Goal: Task Accomplishment & Management: Complete application form

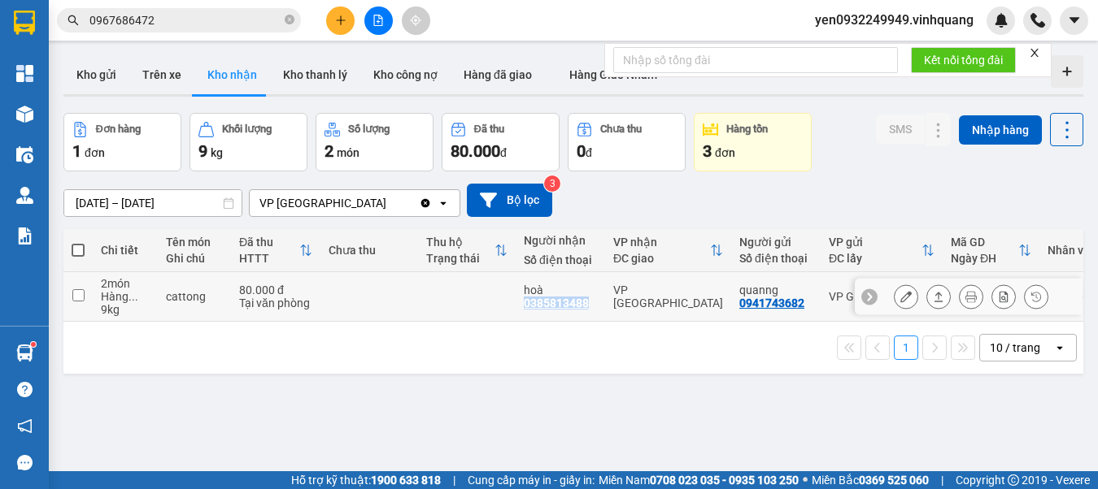
drag, startPoint x: 524, startPoint y: 304, endPoint x: 587, endPoint y: 306, distance: 62.6
click at [587, 306] on div "hoà 0385813488" at bounding box center [560, 297] width 73 height 26
checkbox input "true"
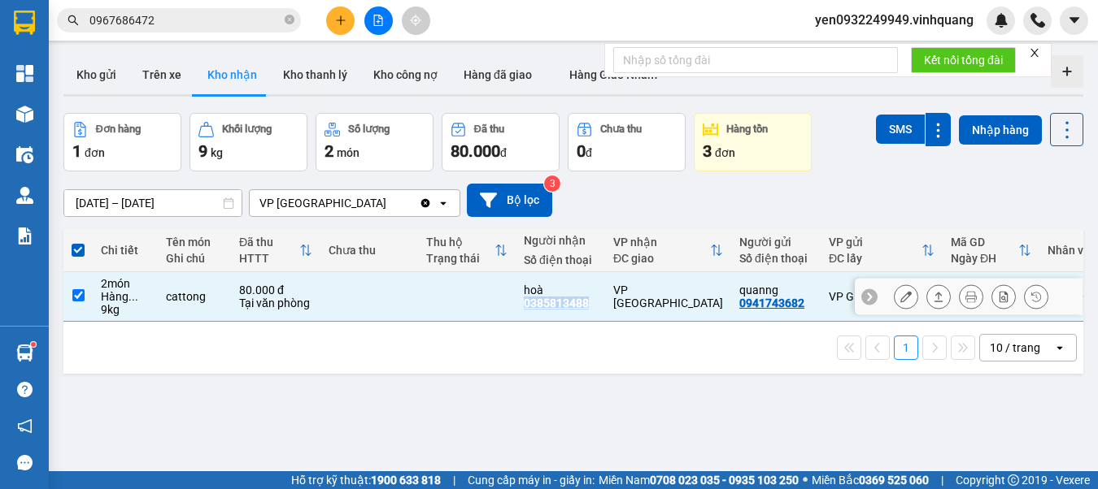
copy div "0385813488"
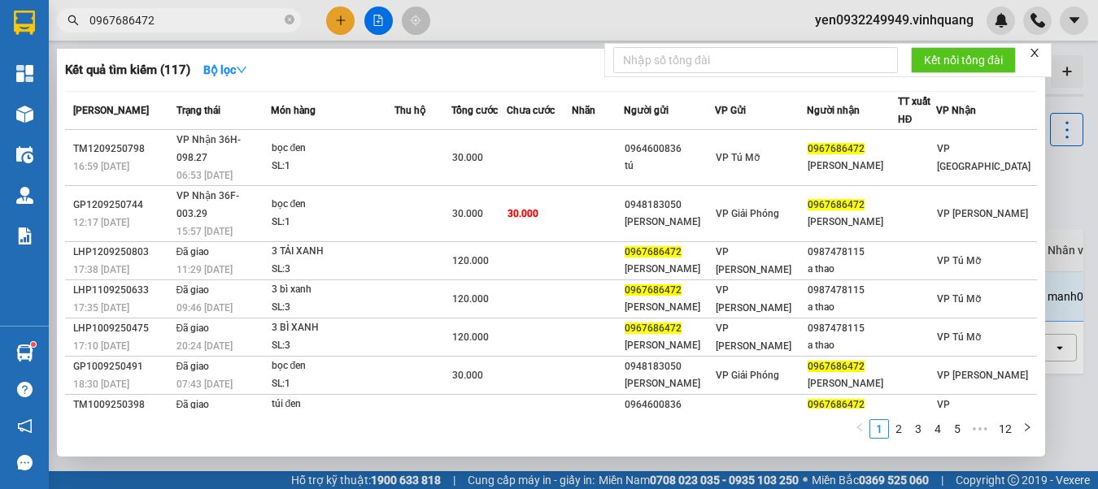
drag, startPoint x: 158, startPoint y: 24, endPoint x: 79, endPoint y: 20, distance: 79.0
click at [79, 20] on span "0967686472" at bounding box center [179, 20] width 244 height 24
paste input "385813488"
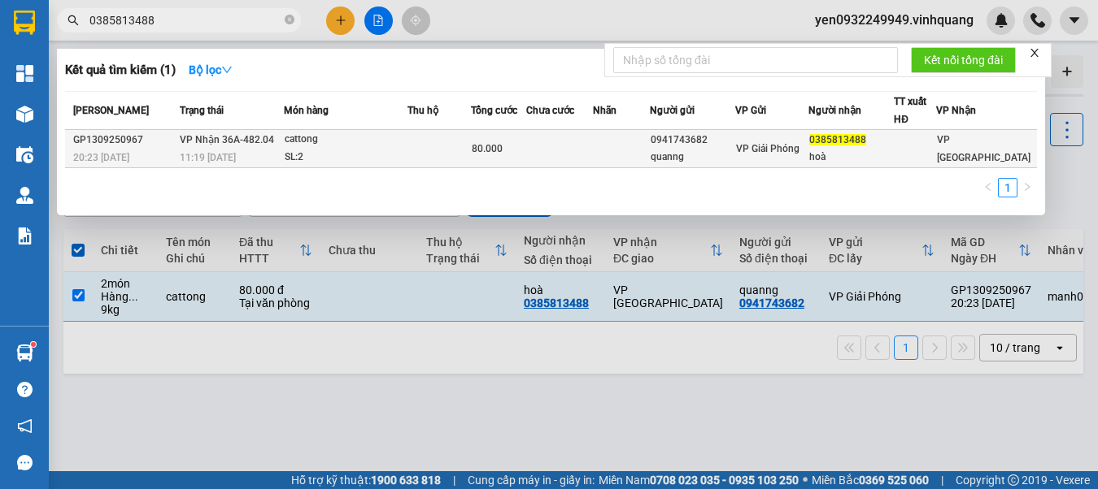
type input "0385813488"
click at [471, 151] on td at bounding box center [438, 149] width 63 height 38
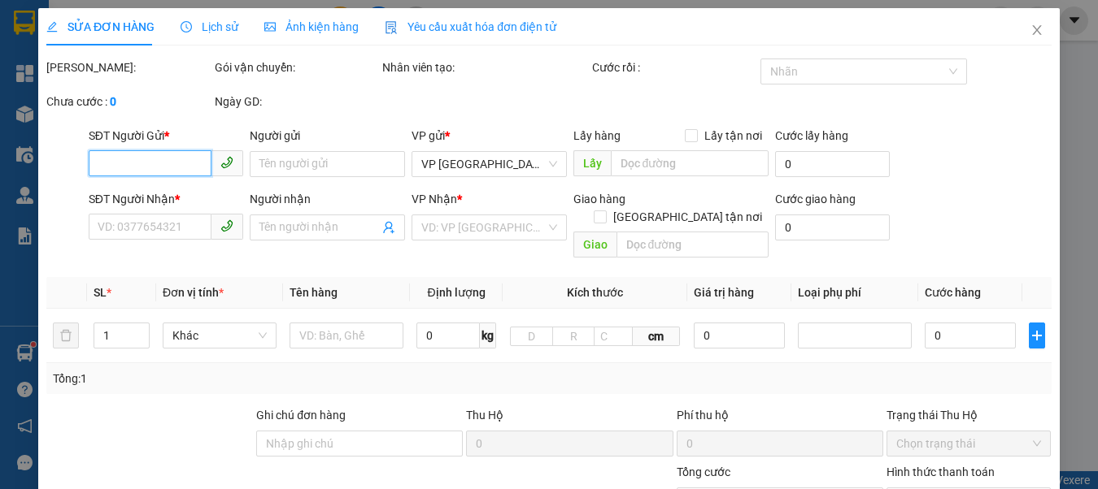
type input "0941743682"
type input "quanng"
type input "0385813488"
type input "hoà"
type input "80.000"
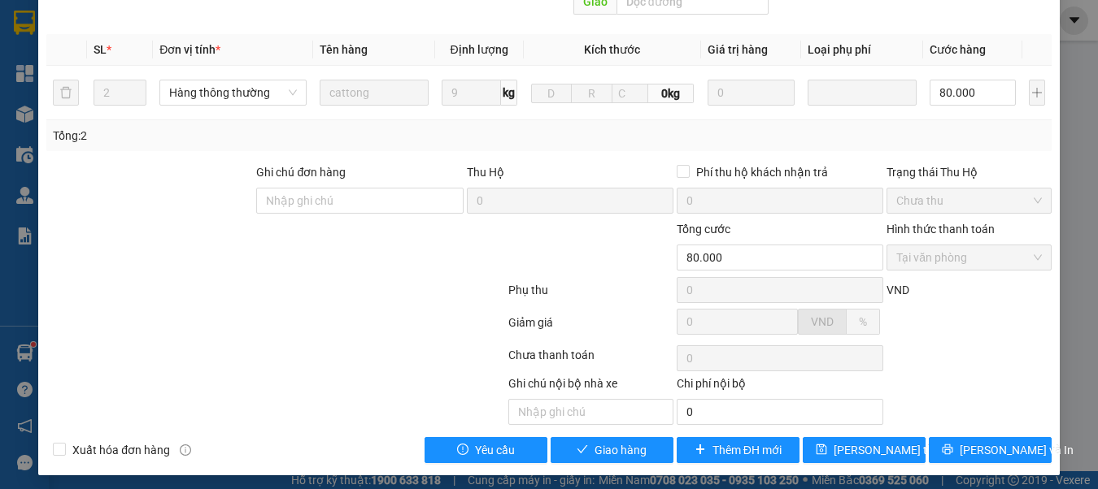
scroll to position [267, 0]
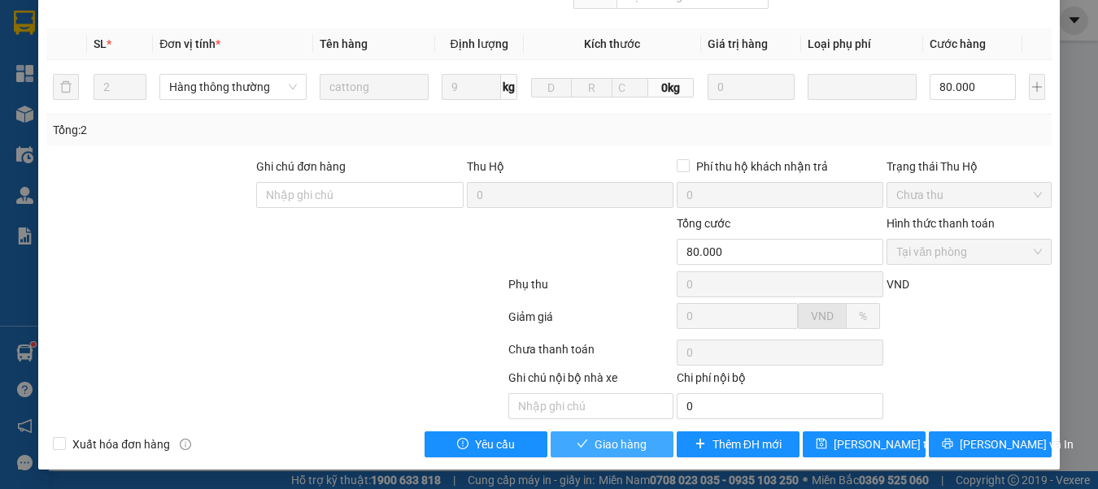
click at [611, 444] on span "Giao hàng" at bounding box center [620, 445] width 52 height 18
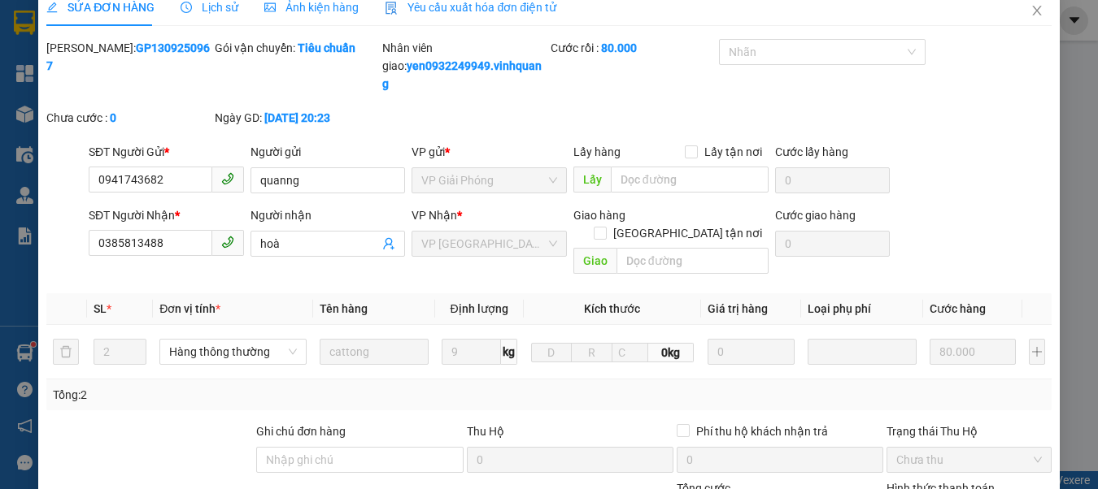
scroll to position [0, 0]
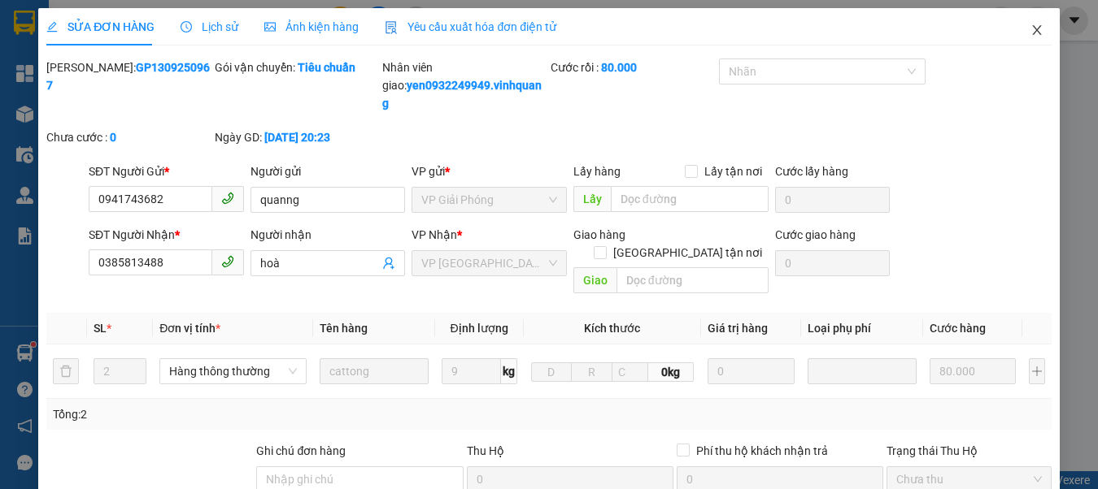
click at [1032, 33] on icon "close" at bounding box center [1036, 30] width 9 height 10
